Goal: Information Seeking & Learning: Understand process/instructions

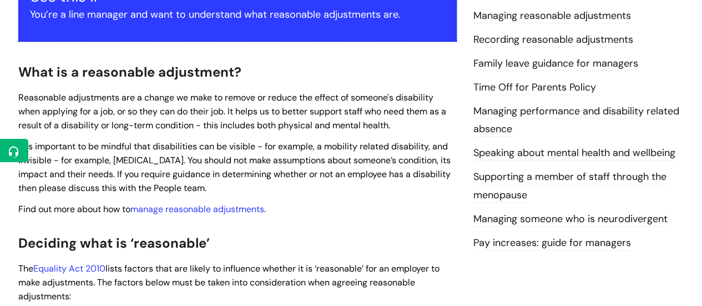
scroll to position [328, 0]
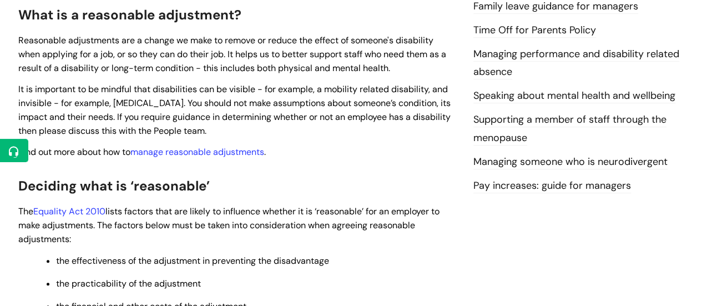
click at [18, 88] on span "It is important to be mindful that disabilities can be visible - for example, a…" at bounding box center [234, 109] width 433 height 53
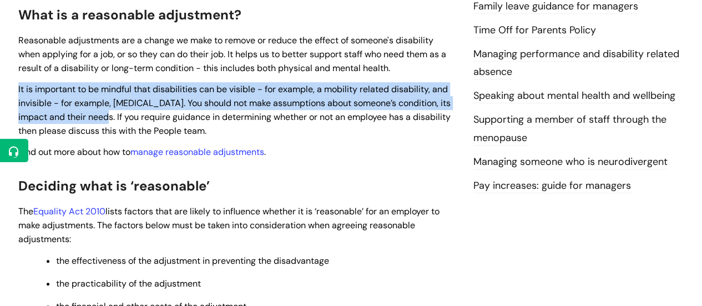
drag, startPoint x: 116, startPoint y: 117, endPoint x: 8, endPoint y: 83, distance: 112.4
copy span "It is important to be mindful that disabilities can be visible - for example, a…"
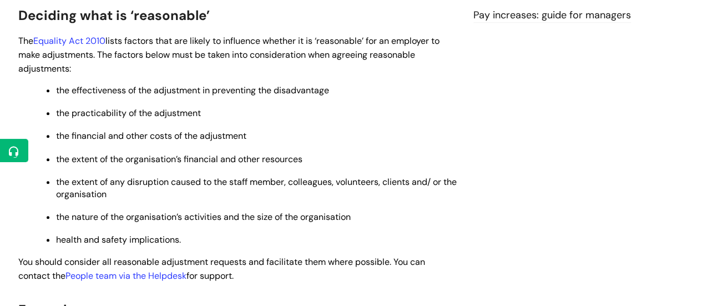
scroll to position [504, 0]
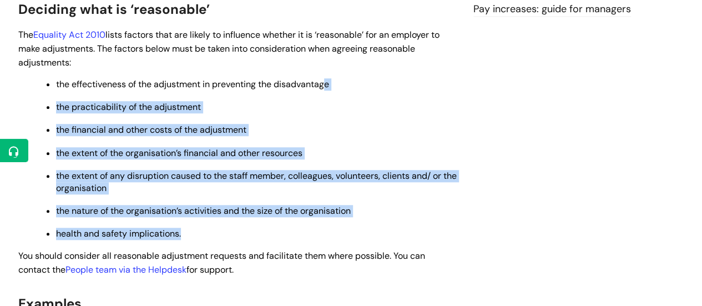
drag, startPoint x: 325, startPoint y: 89, endPoint x: 237, endPoint y: 229, distance: 165.8
click at [237, 229] on ul "the effectiveness of the adjustment in preventing the disadvantage the practica…" at bounding box center [243, 158] width 428 height 163
copy ul "e the practicability of the adjustment the financial and other costs of the adj…"
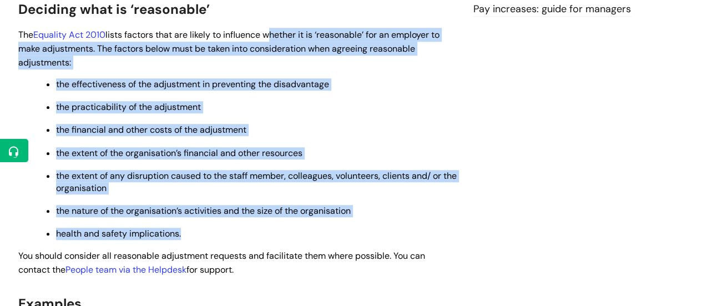
drag, startPoint x: 267, startPoint y: 36, endPoint x: 212, endPoint y: 230, distance: 202.0
copy div "whether it is ‘reasonable’ for an employer to make adjustments. The factors bel…"
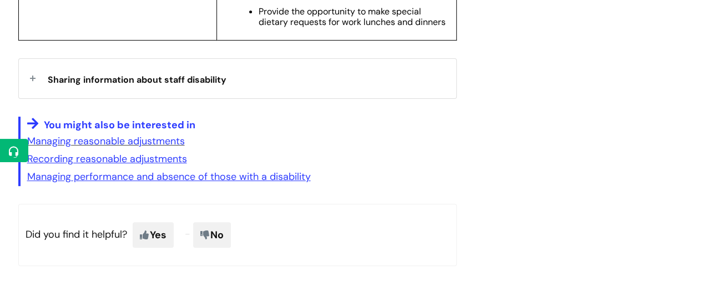
scroll to position [2233, 0]
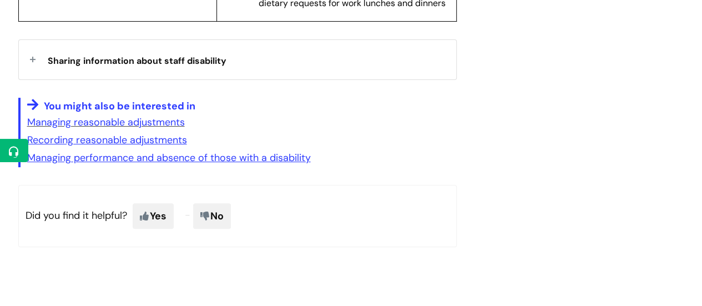
click at [160, 67] on span "Sharing information about staff disability" at bounding box center [137, 61] width 179 height 12
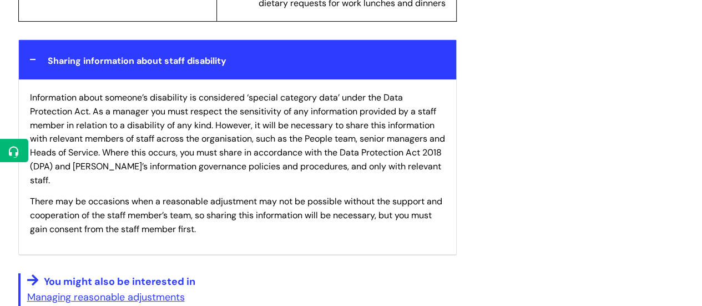
scroll to position [2268, 0]
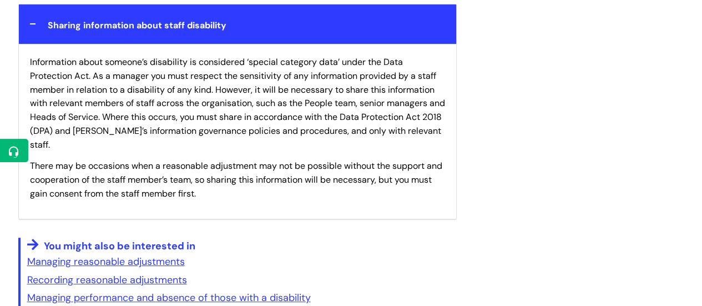
drag, startPoint x: 29, startPoint y: 98, endPoint x: 234, endPoint y: 227, distance: 241.6
click at [234, 219] on div "Information about someone’s disability is considered ‘special category data’ un…" at bounding box center [238, 131] width 438 height 175
copy div "Information about someone’s disability is considered ‘special category data’ un…"
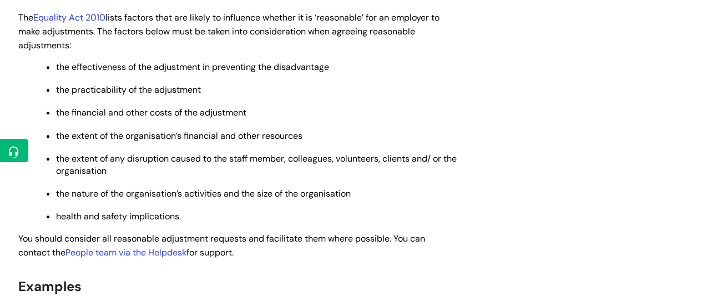
scroll to position [415, 0]
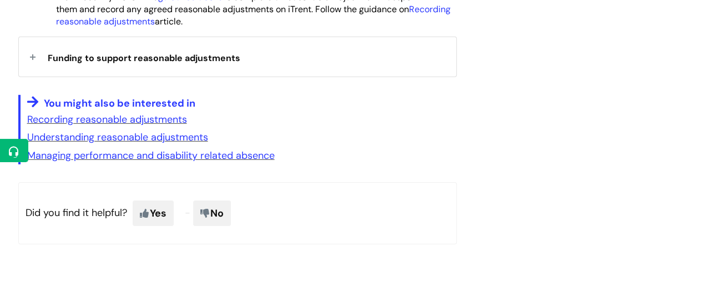
scroll to position [1669, 0]
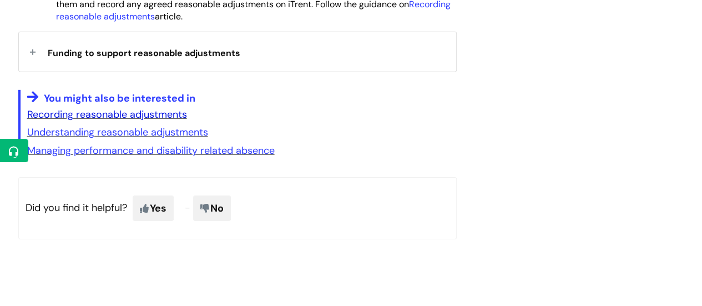
click at [149, 112] on link "Recording reasonable adjustments" at bounding box center [107, 114] width 160 height 13
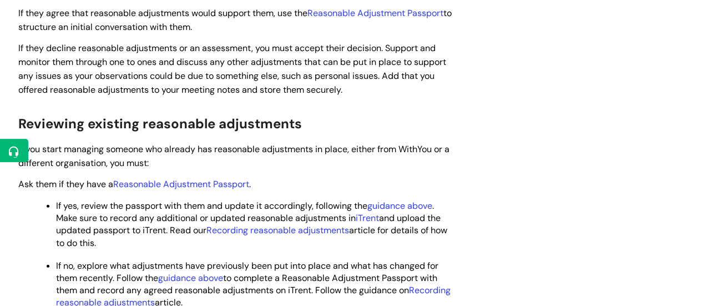
scroll to position [1383, 0]
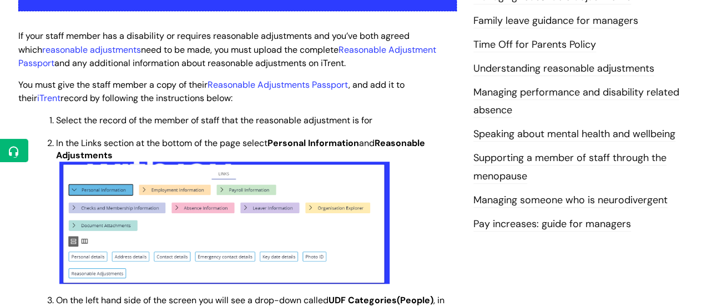
scroll to position [291, 0]
